Goal: Obtain resource: Obtain resource

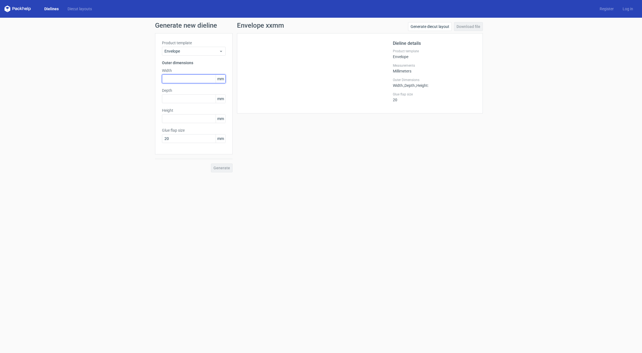
click at [178, 77] on input "text" at bounding box center [194, 78] width 64 height 9
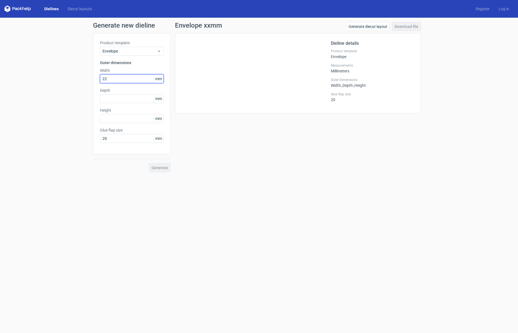
type input "229"
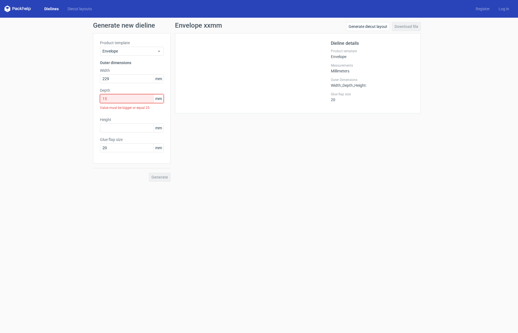
click at [115, 99] on input "15" at bounding box center [132, 98] width 64 height 9
type input "25"
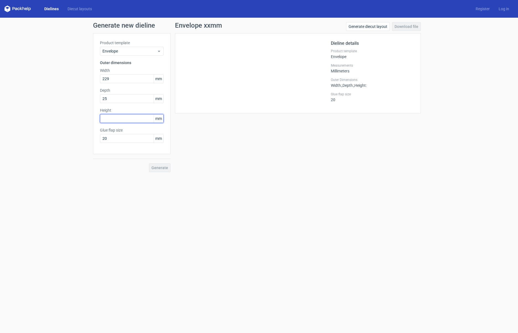
click at [108, 118] on input "text" at bounding box center [132, 118] width 64 height 9
type input "324"
click at [109, 138] on input "20" at bounding box center [132, 138] width 64 height 9
click at [161, 167] on span "Generate" at bounding box center [159, 168] width 17 height 4
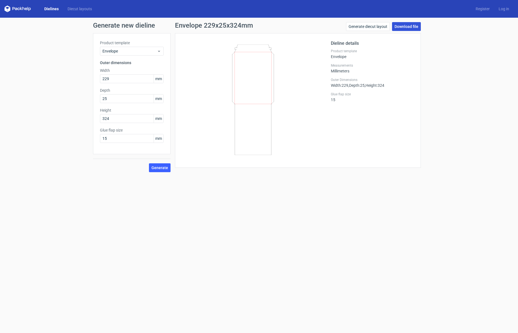
click at [400, 24] on link "Download file" at bounding box center [406, 26] width 29 height 9
click at [111, 140] on input "15" at bounding box center [132, 138] width 64 height 9
click at [166, 168] on span "Generate" at bounding box center [159, 168] width 17 height 4
drag, startPoint x: 111, startPoint y: 138, endPoint x: 98, endPoint y: 138, distance: 12.7
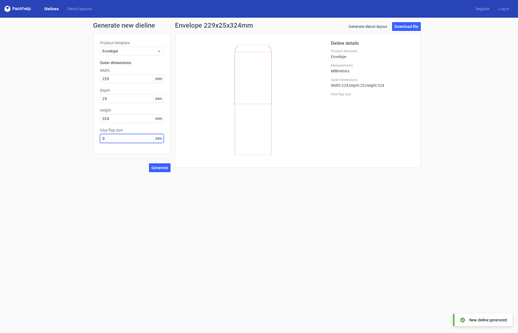
click at [98, 138] on div "Product template Envelope Outer dimensions Width 229 mm Depth 25 mm Height 324 …" at bounding box center [131, 93] width 77 height 121
type input "20"
drag, startPoint x: 107, startPoint y: 100, endPoint x: 100, endPoint y: 100, distance: 7.5
click at [99, 100] on div "Product template Envelope Outer dimensions Width 229 mm Depth 25 mm Height 324 …" at bounding box center [131, 93] width 77 height 121
click at [161, 169] on span "Generate" at bounding box center [159, 168] width 17 height 4
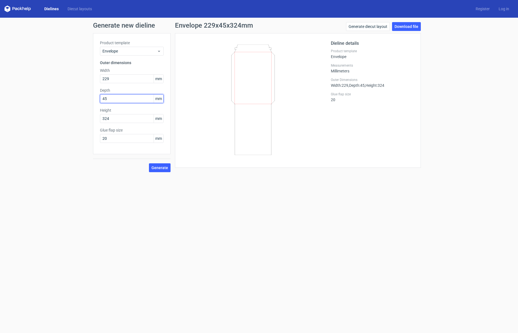
click at [121, 99] on input "45" at bounding box center [132, 98] width 64 height 9
click at [133, 88] on label "Depth" at bounding box center [132, 91] width 64 height 6
click at [157, 167] on span "Generate" at bounding box center [159, 168] width 17 height 4
click at [193, 143] on icon at bounding box center [252, 100] width 133 height 111
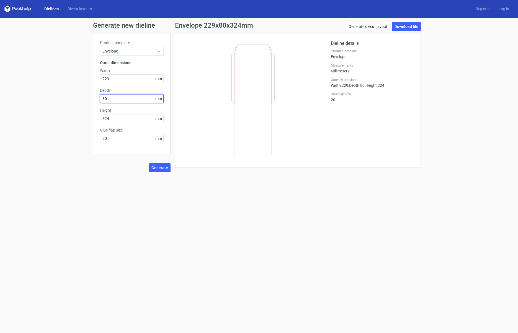
drag, startPoint x: 111, startPoint y: 98, endPoint x: 96, endPoint y: 98, distance: 14.4
click at [96, 98] on div "Product template Envelope Outer dimensions Width 229 mm Depth 80 mm Height 324 …" at bounding box center [131, 93] width 77 height 121
click at [125, 119] on div "Height 324 mm" at bounding box center [132, 115] width 64 height 15
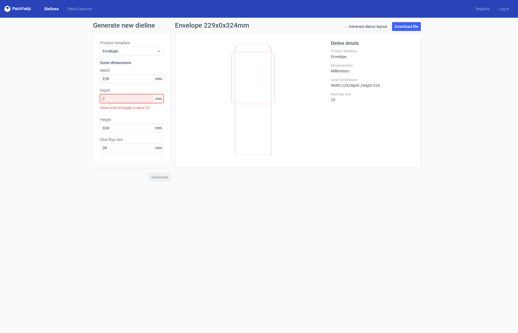
click at [113, 98] on input "0" at bounding box center [132, 98] width 64 height 9
click at [161, 168] on div "Generate" at bounding box center [131, 173] width 77 height 18
click at [141, 99] on input "10" at bounding box center [132, 98] width 64 height 9
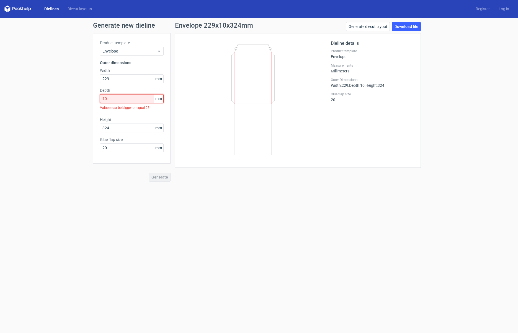
click at [141, 99] on input "10" at bounding box center [132, 98] width 64 height 9
type input "25"
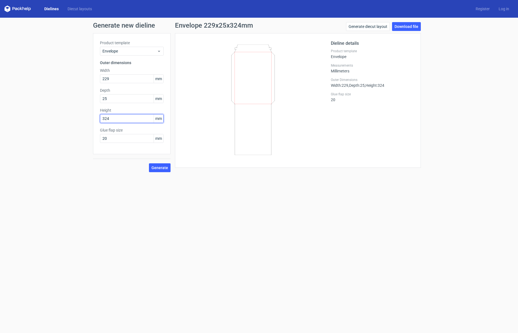
click at [145, 119] on input "324" at bounding box center [132, 118] width 64 height 9
click at [120, 51] on span "Envelope" at bounding box center [129, 51] width 55 height 6
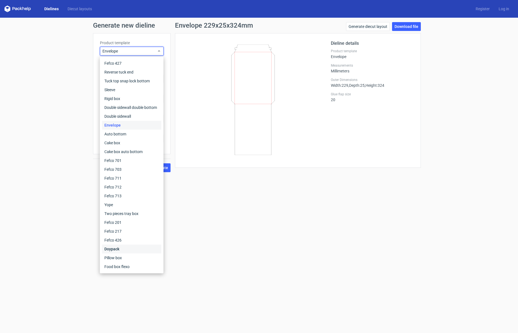
click at [137, 247] on div "Doypack" at bounding box center [131, 249] width 59 height 9
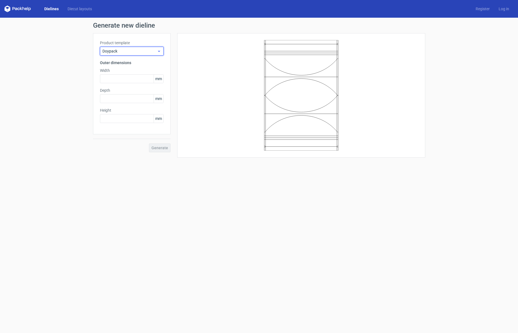
click at [118, 51] on span "Doypack" at bounding box center [129, 51] width 55 height 6
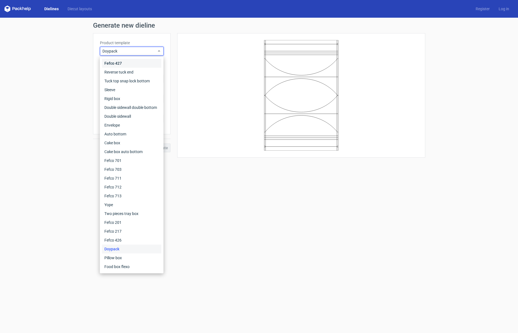
click at [118, 63] on div "Fefco 427" at bounding box center [131, 63] width 59 height 9
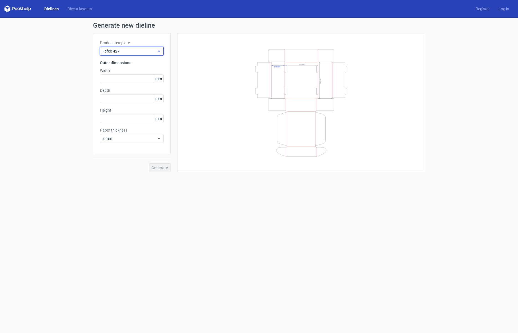
click at [118, 51] on span "Fefco 427" at bounding box center [129, 51] width 55 height 6
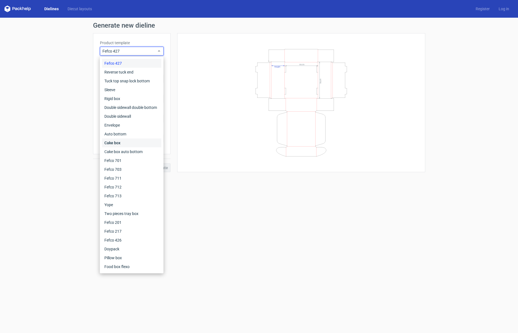
click at [121, 140] on div "Cake box" at bounding box center [131, 143] width 59 height 9
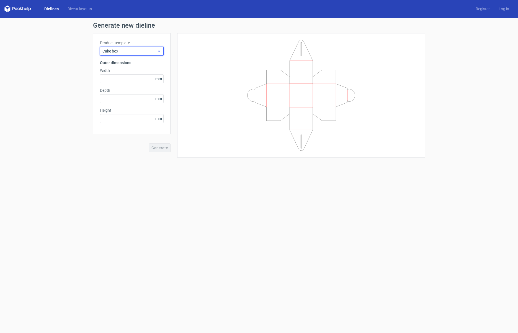
click at [118, 53] on span "Cake box" at bounding box center [129, 51] width 55 height 6
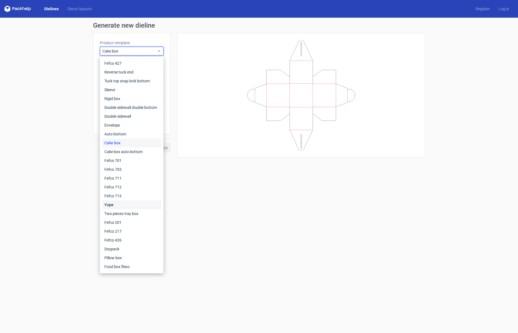
click at [121, 204] on div "Yope" at bounding box center [131, 205] width 59 height 9
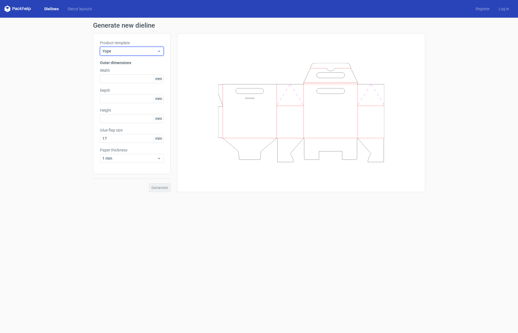
click at [122, 50] on span "Yope" at bounding box center [129, 51] width 55 height 6
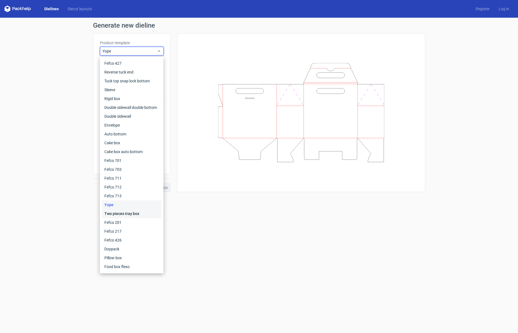
click at [136, 215] on div "Two pieces tray box" at bounding box center [131, 213] width 59 height 9
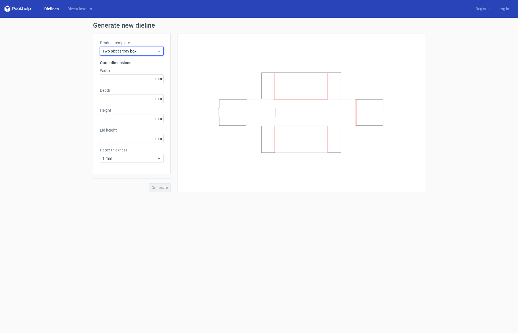
click at [130, 51] on span "Two pieces tray box" at bounding box center [129, 51] width 55 height 6
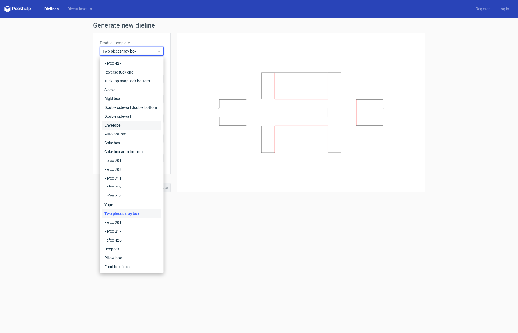
click at [116, 127] on div "Envelope" at bounding box center [131, 125] width 59 height 9
